Goal: Information Seeking & Learning: Check status

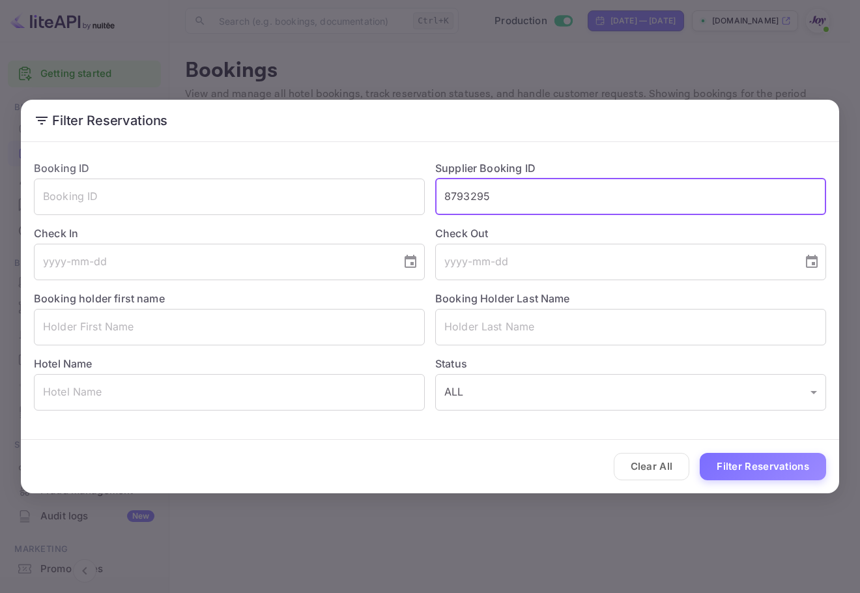
click at [449, 200] on input "8793295" at bounding box center [630, 197] width 391 height 37
click at [445, 199] on input "8793295" at bounding box center [630, 197] width 391 height 37
click at [449, 199] on input "8793295" at bounding box center [630, 197] width 391 height 37
type input "8793295"
click at [741, 458] on button "Filter Reservations" at bounding box center [763, 467] width 126 height 28
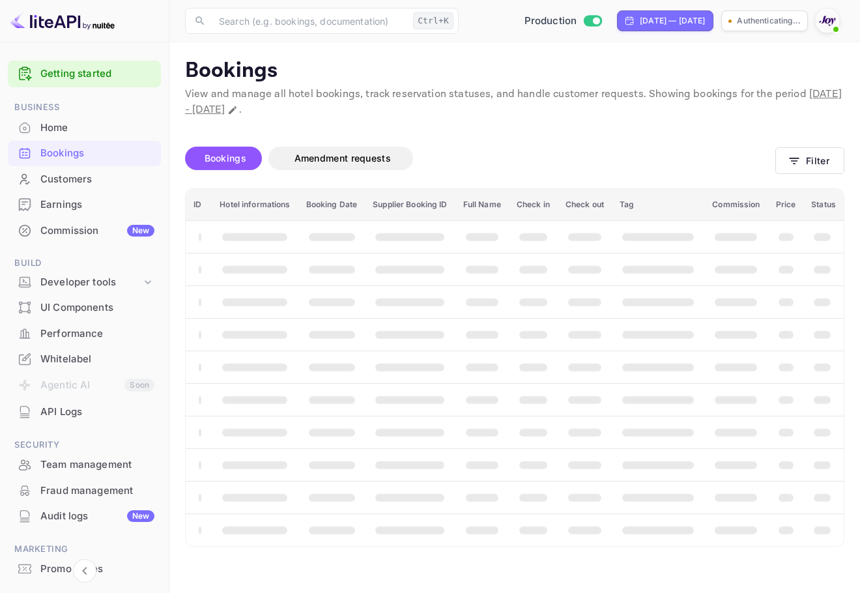
click at [827, 18] on img at bounding box center [827, 20] width 21 height 21
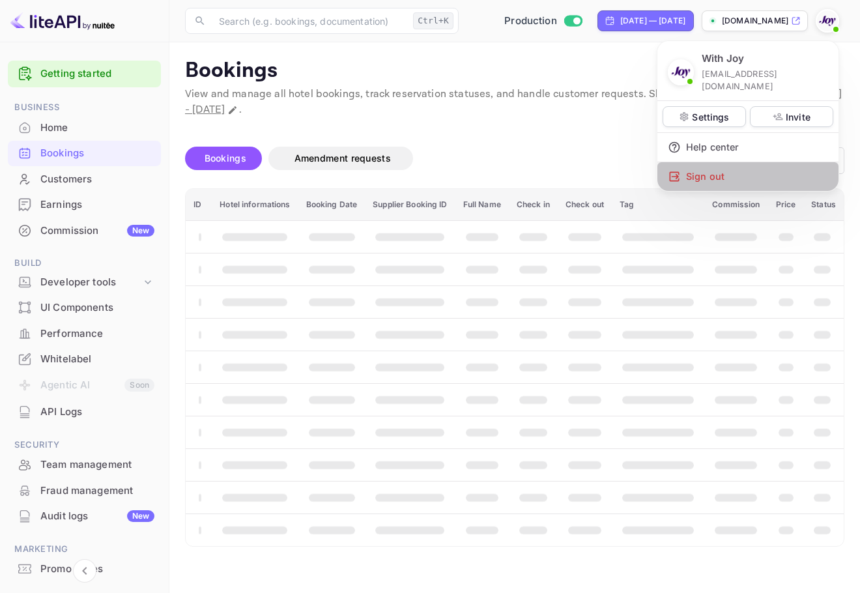
click at [728, 162] on div "Sign out" at bounding box center [748, 176] width 181 height 29
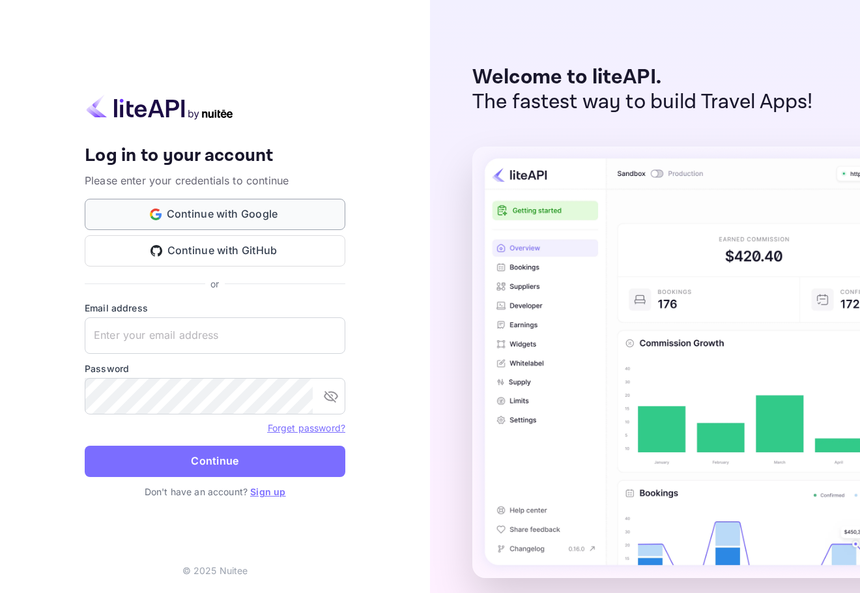
click at [242, 211] on button "Continue with Google" at bounding box center [215, 214] width 261 height 31
click at [222, 342] on input "text" at bounding box center [215, 335] width 261 height 37
paste input "aubrey.ruiz@withjoy.com"
type input "aubrey.ruiz@withjoy.com"
click at [244, 344] on input "text" at bounding box center [215, 335] width 261 height 37
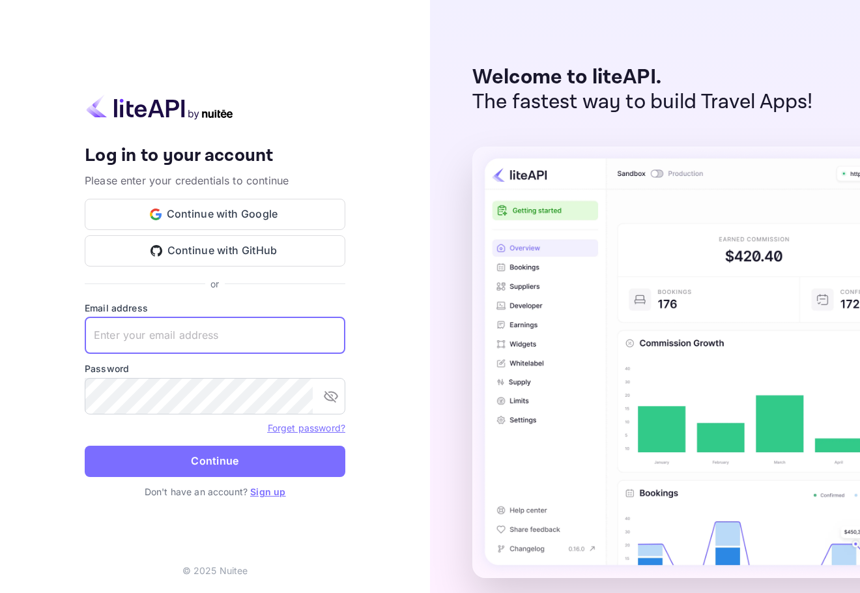
paste input "services@withjoy.com"
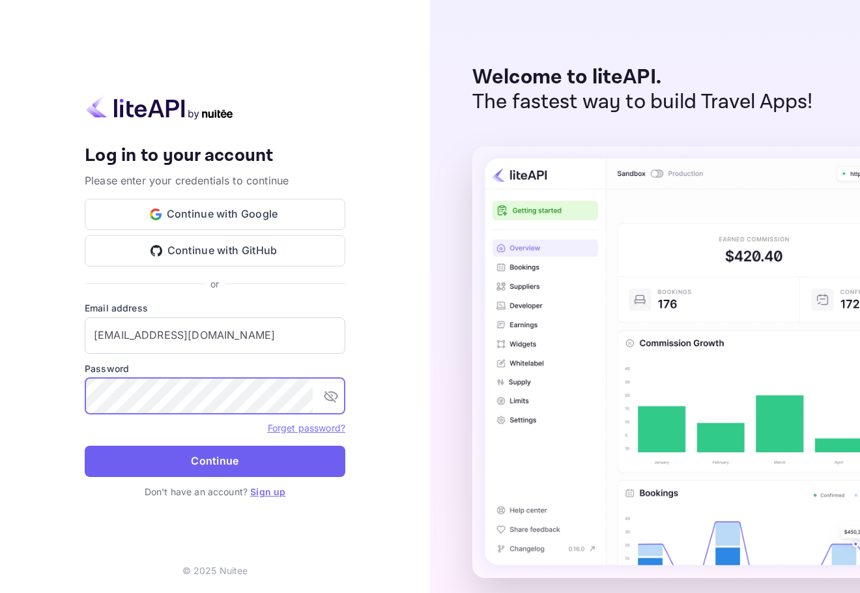
click at [263, 454] on button "Continue" at bounding box center [215, 461] width 261 height 31
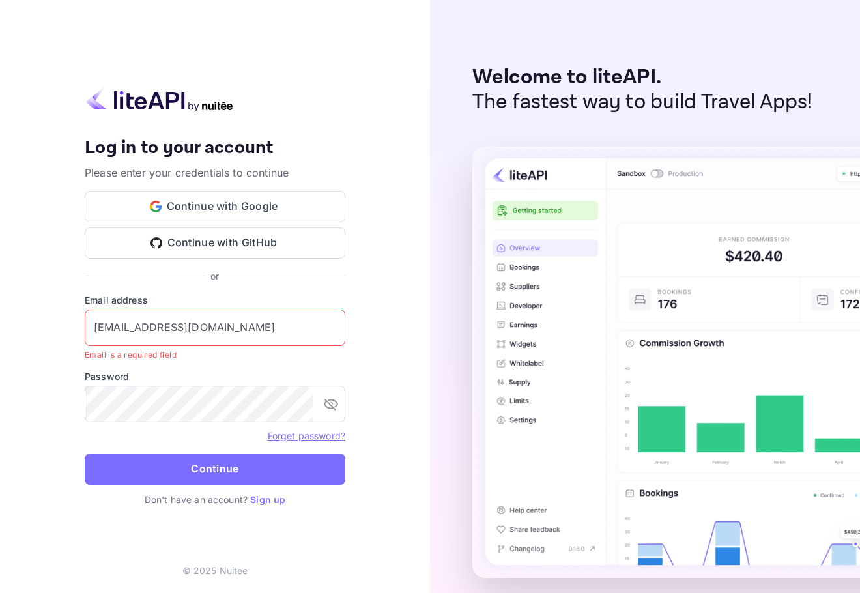
drag, startPoint x: 240, startPoint y: 327, endPoint x: 0, endPoint y: 313, distance: 240.3
click at [0, 313] on div "Your account has been created successfully, a confirmation link has been sent t…" at bounding box center [215, 296] width 430 height 593
paste input "text"
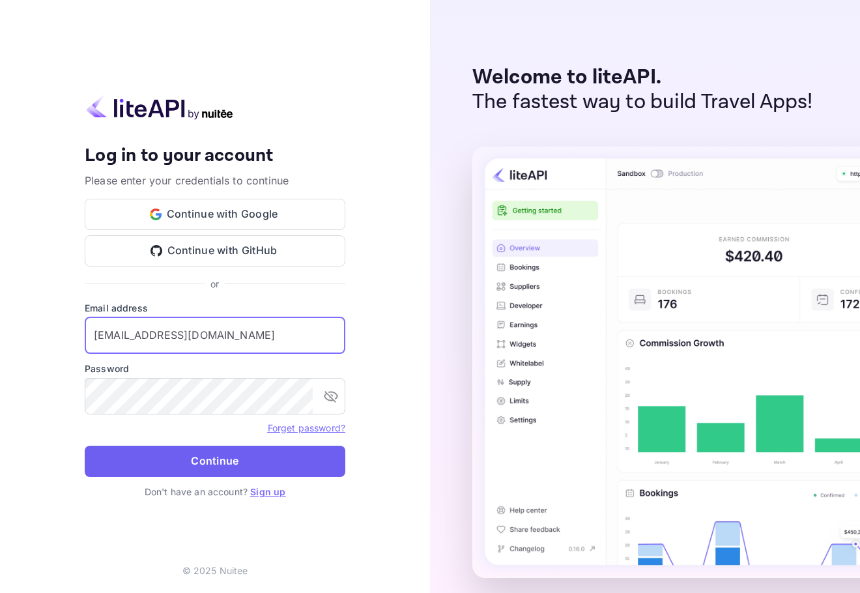
type input "services@withjoy.com"
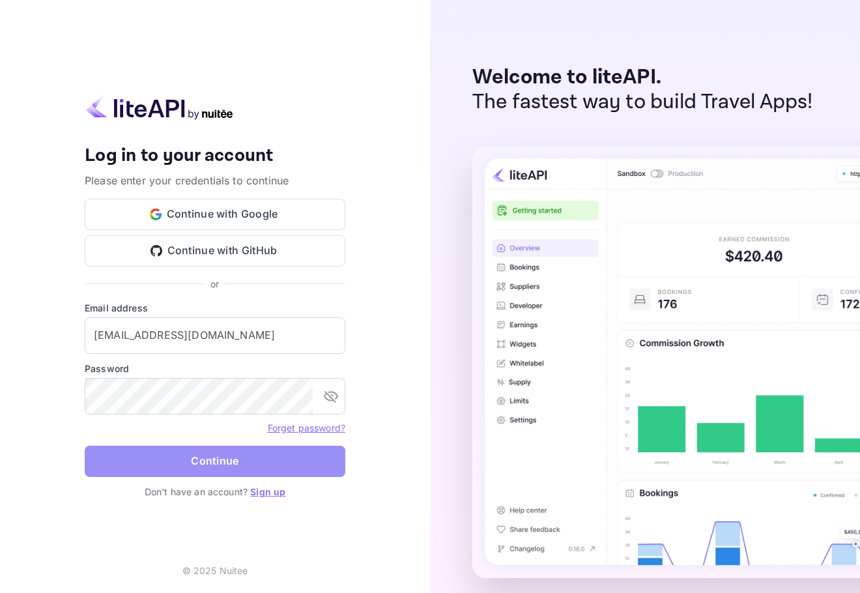
click at [308, 450] on button "Continue" at bounding box center [215, 461] width 261 height 31
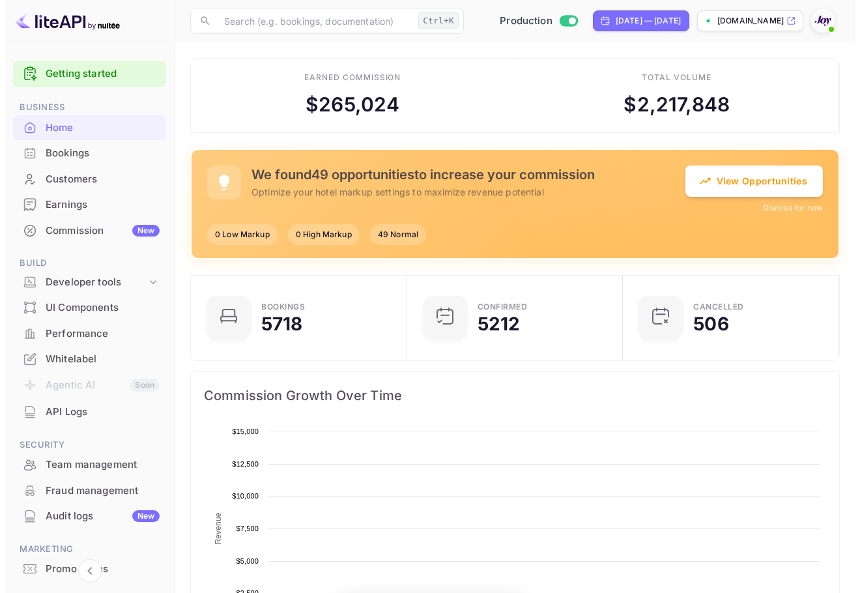
scroll to position [202, 198]
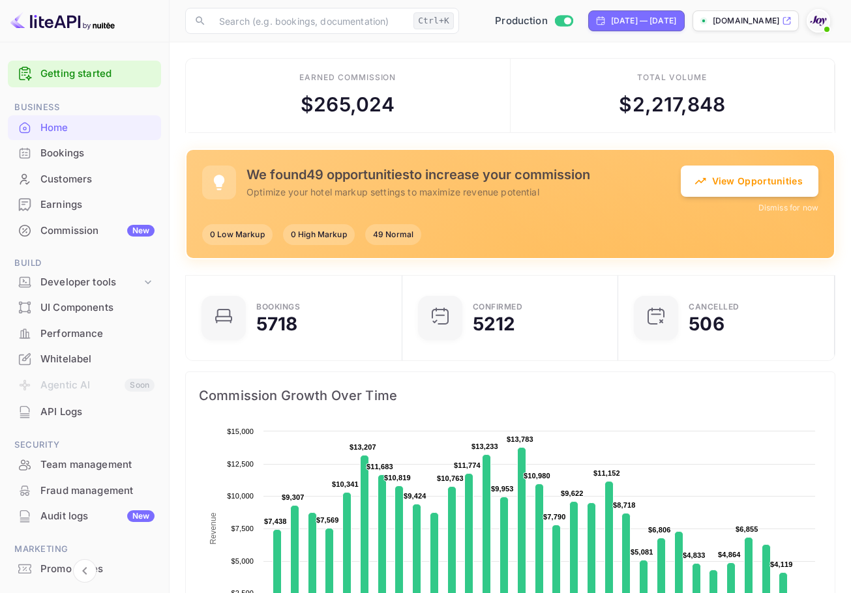
click at [96, 151] on div "Bookings" at bounding box center [97, 153] width 114 height 15
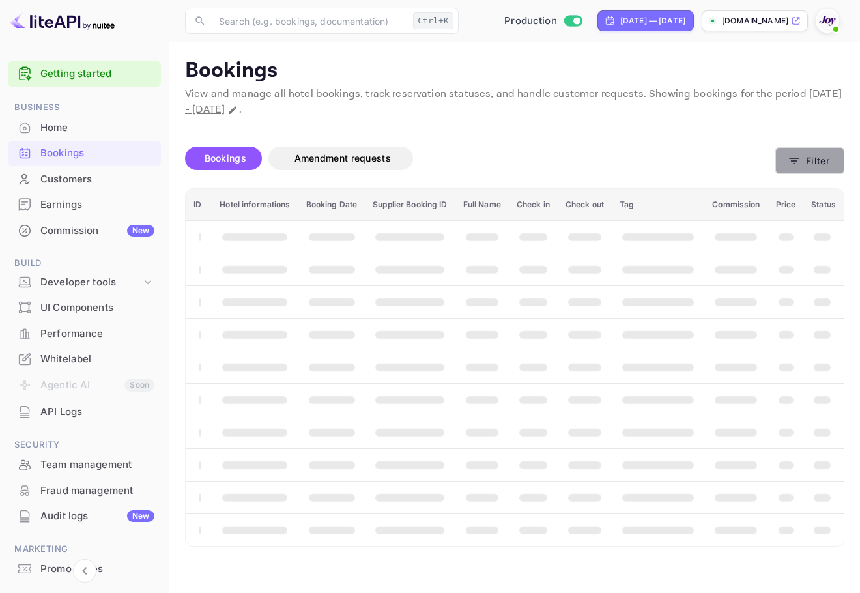
click at [838, 164] on button "Filter" at bounding box center [810, 160] width 69 height 27
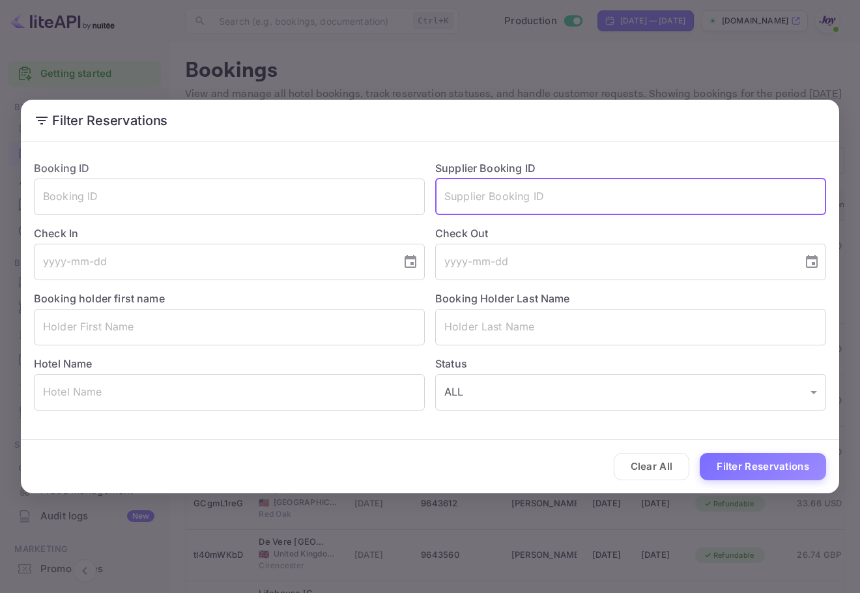
click at [471, 209] on input "text" at bounding box center [630, 197] width 391 height 37
paste input "879329"
type input "879329"
click at [765, 478] on button "Filter Reservations" at bounding box center [763, 467] width 126 height 28
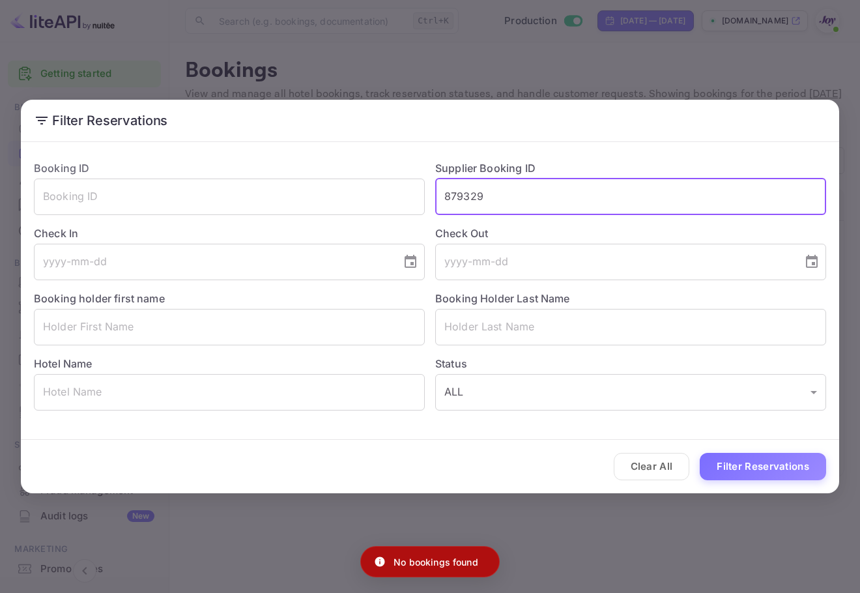
drag, startPoint x: 535, startPoint y: 192, endPoint x: 350, endPoint y: 175, distance: 185.9
click at [351, 206] on div "Booking ID ​ Supplier Booking ID 879329 ​ Check In ​ Check Out ​ Booking holder…" at bounding box center [424, 280] width 803 height 261
click at [662, 470] on button "Clear All" at bounding box center [652, 467] width 76 height 28
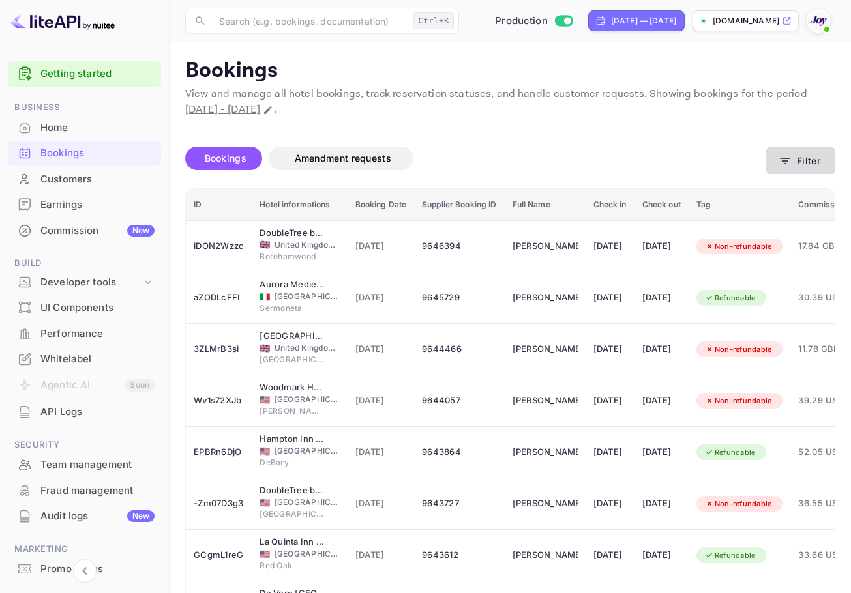
click at [786, 155] on icon "button" at bounding box center [784, 160] width 13 height 13
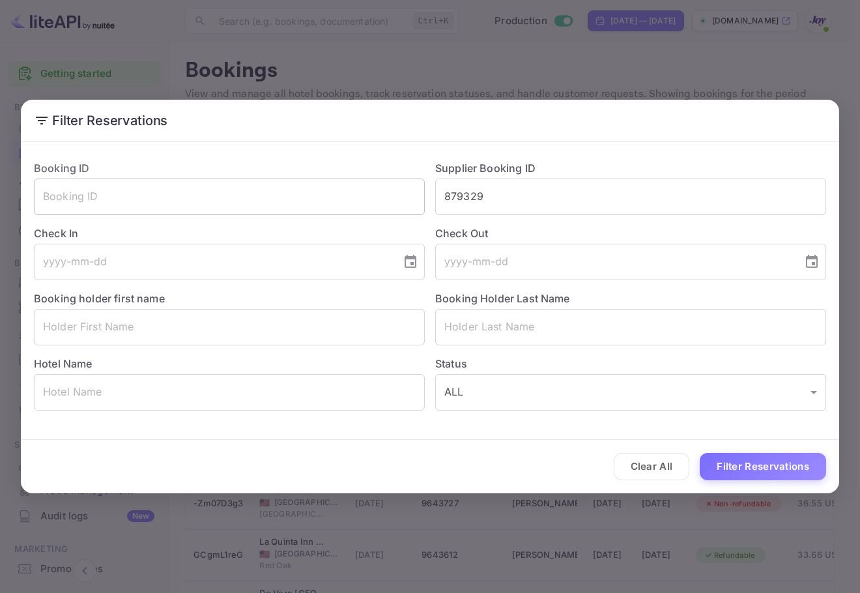
drag, startPoint x: 458, startPoint y: 200, endPoint x: 378, endPoint y: 197, distance: 79.6
click at [377, 197] on div "Booking ID ​ Supplier Booking ID 879329 ​ Check In ​ Check Out ​ Booking holder…" at bounding box center [424, 280] width 803 height 261
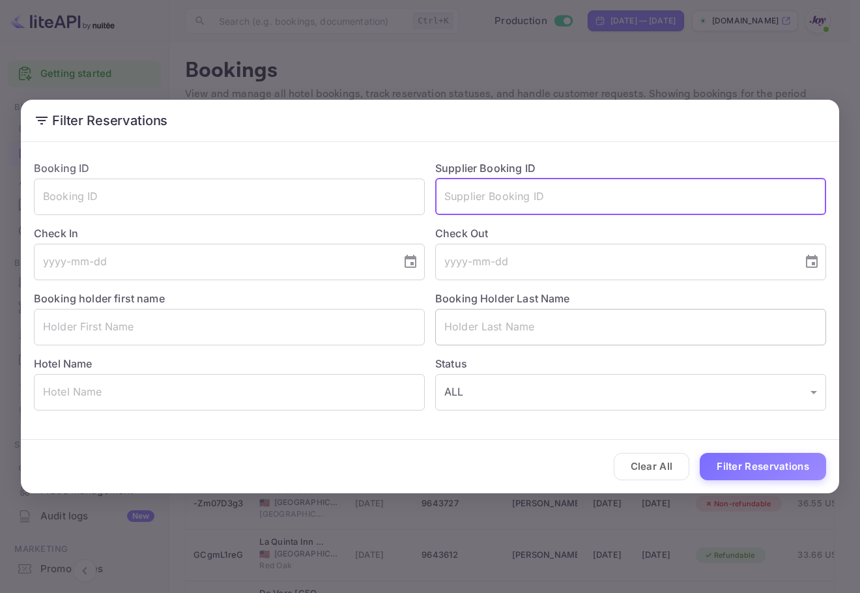
click at [481, 343] on input "text" at bounding box center [630, 327] width 391 height 37
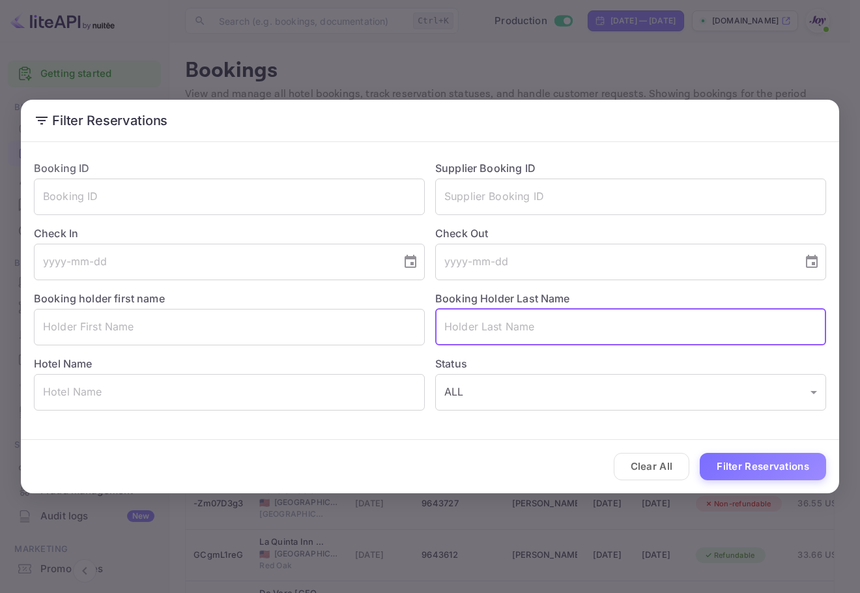
paste input "Bates"
type input "Bates"
click at [765, 480] on button "Filter Reservations" at bounding box center [763, 467] width 126 height 28
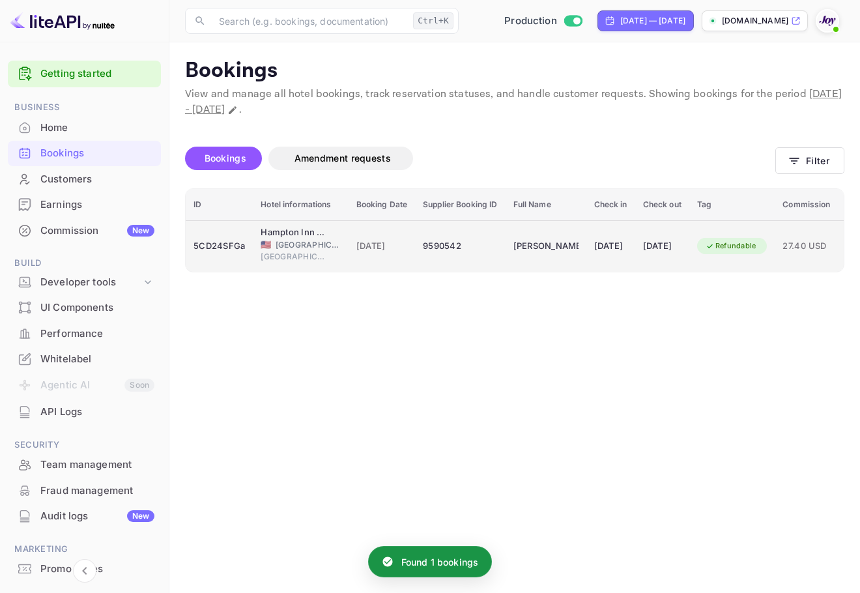
click at [610, 250] on div "07 Nov 2025" at bounding box center [611, 246] width 33 height 21
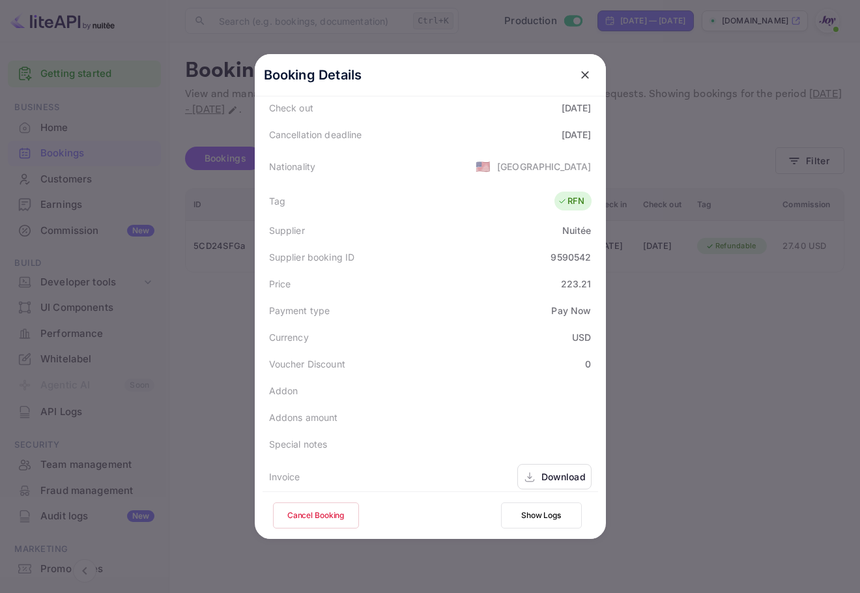
scroll to position [316, 0]
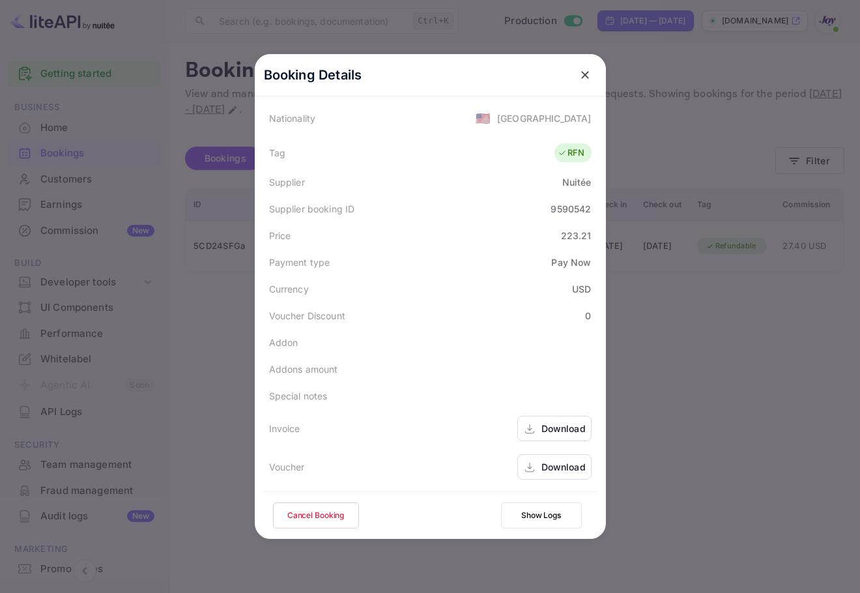
click at [549, 477] on div "Download" at bounding box center [555, 466] width 74 height 25
